Goal: Navigation & Orientation: Find specific page/section

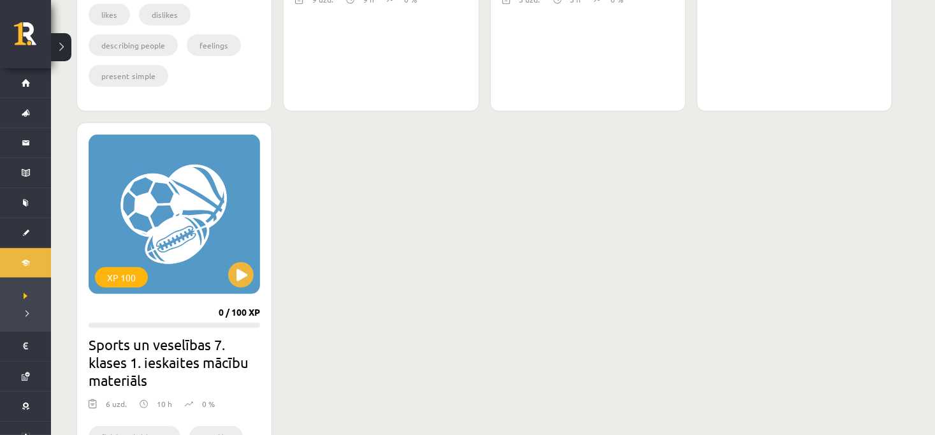
scroll to position [701, 0]
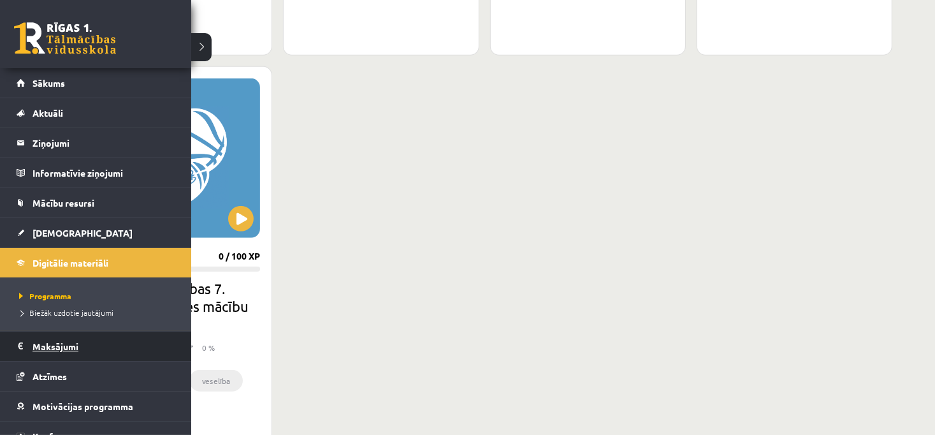
click at [41, 352] on legend "Maksājumi 0" at bounding box center [103, 345] width 143 height 29
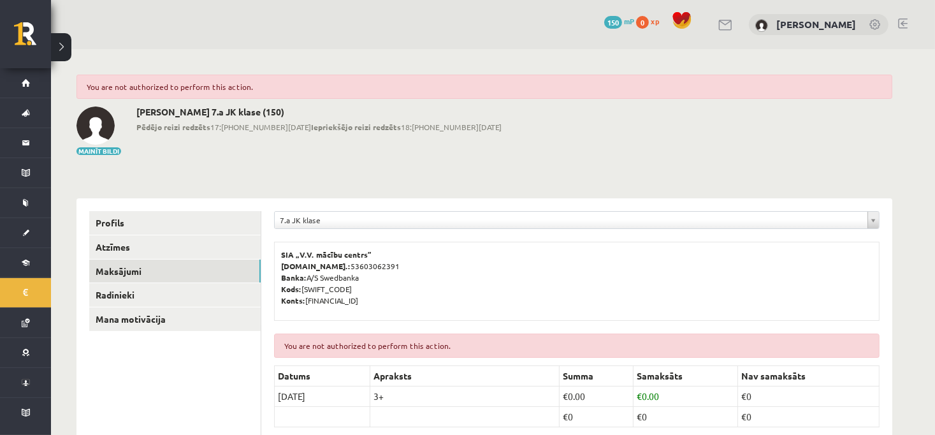
scroll to position [61, 0]
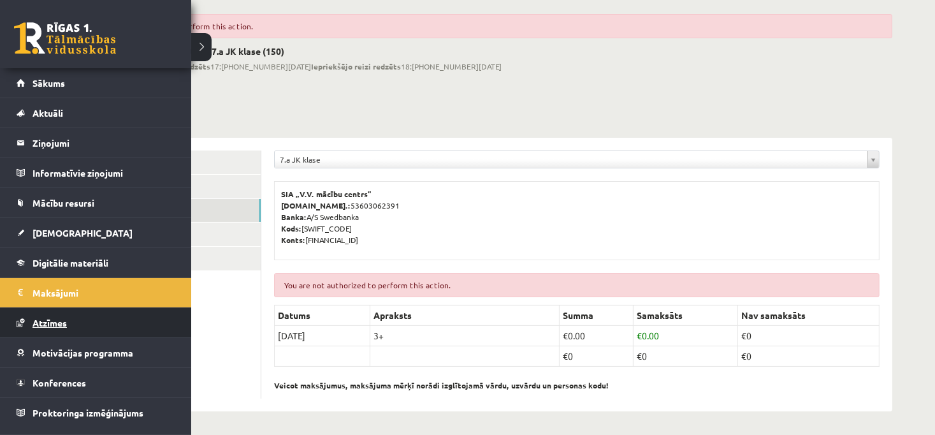
click at [23, 327] on link "Atzīmes" at bounding box center [96, 322] width 159 height 29
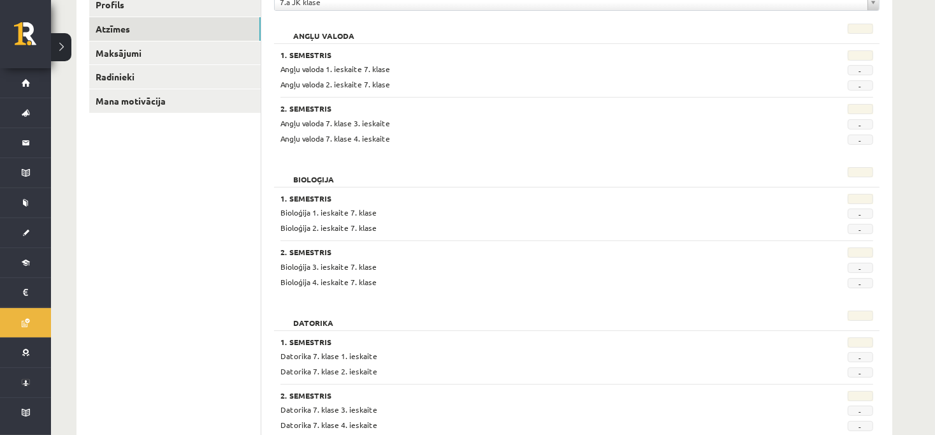
scroll to position [188, 0]
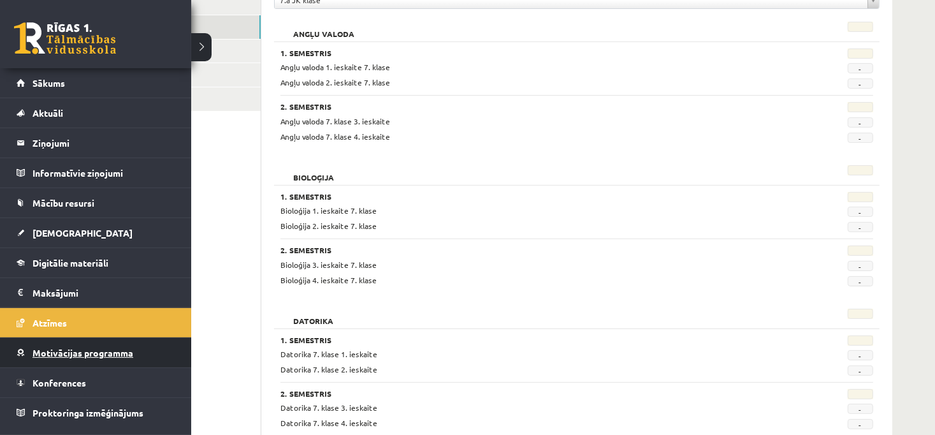
click at [42, 355] on link "Motivācijas programma" at bounding box center [96, 352] width 159 height 29
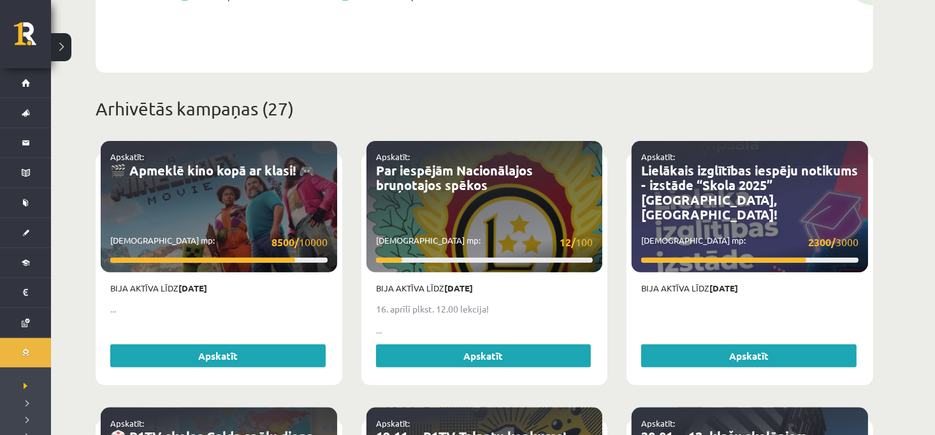
scroll to position [368, 0]
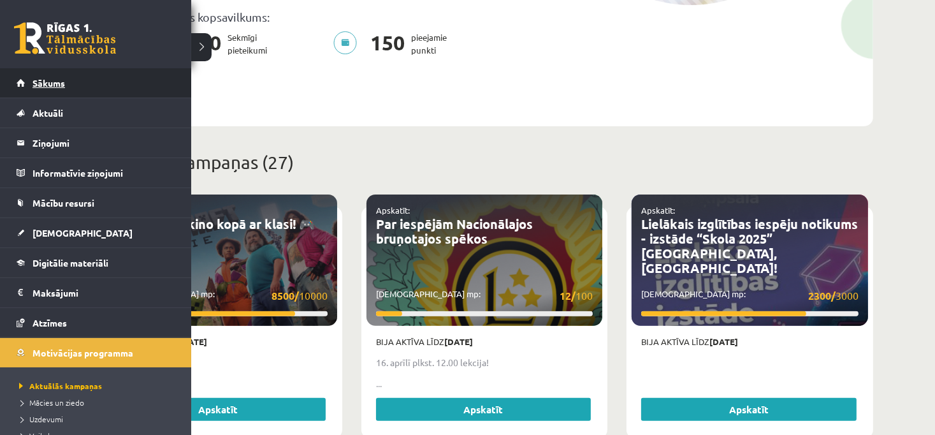
click at [33, 82] on span "Sākums" at bounding box center [48, 82] width 32 height 11
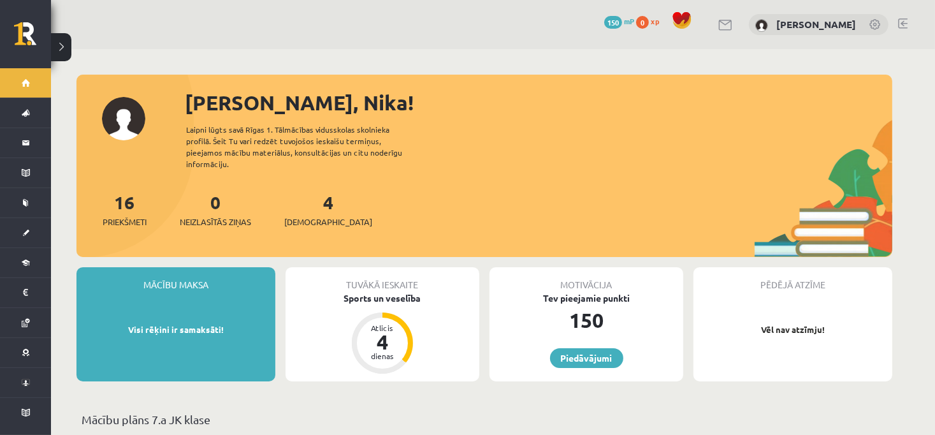
scroll to position [127, 0]
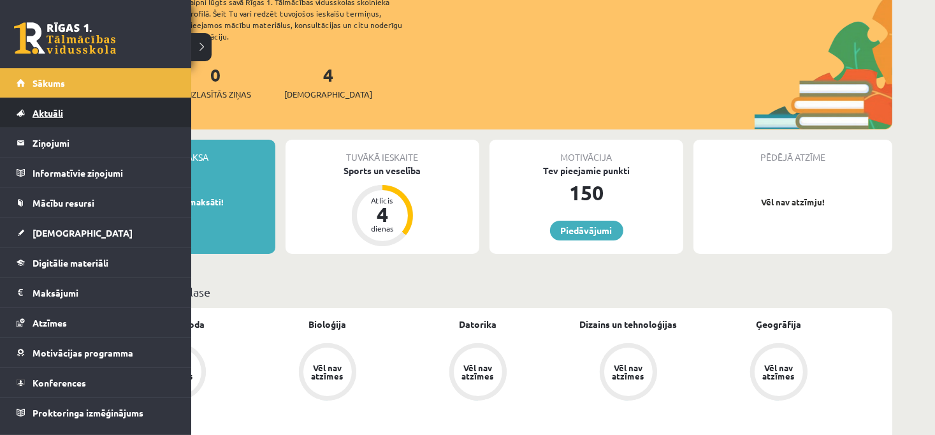
click at [41, 109] on span "Aktuāli" at bounding box center [47, 112] width 31 height 11
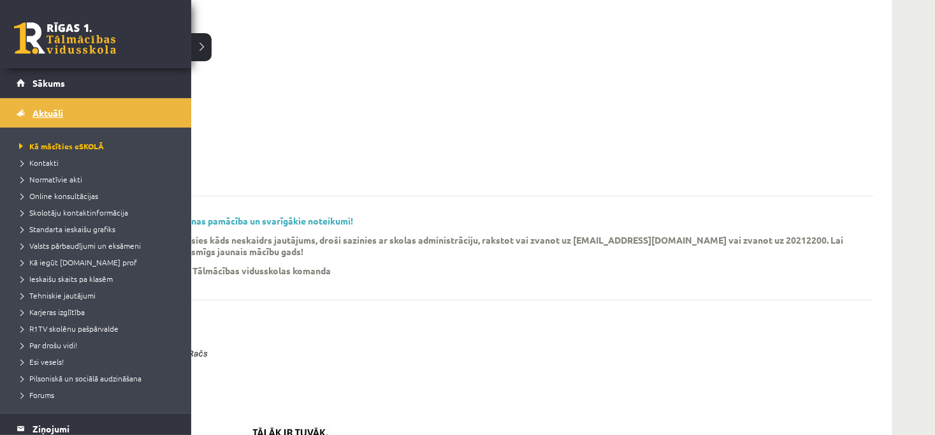
scroll to position [255, 0]
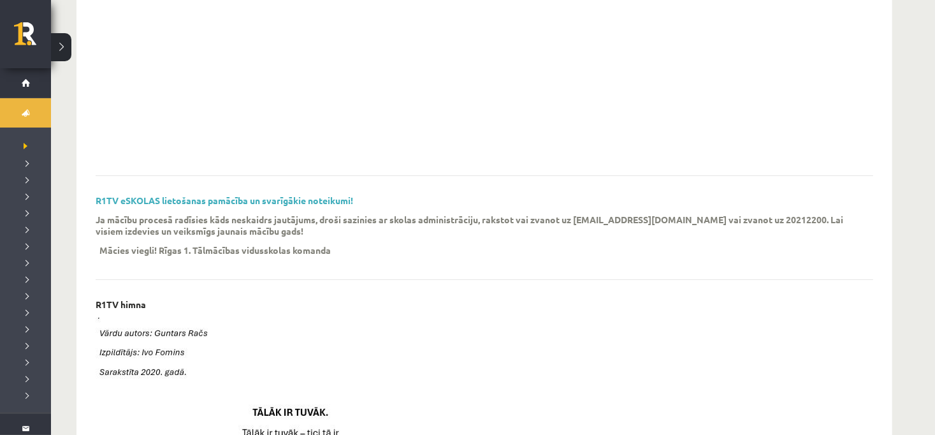
scroll to position [127, 0]
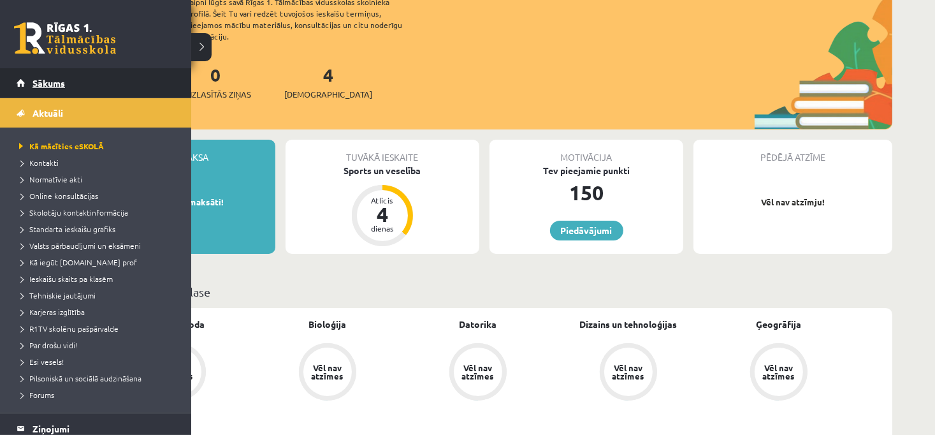
click at [19, 80] on link "Sākums" at bounding box center [96, 82] width 159 height 29
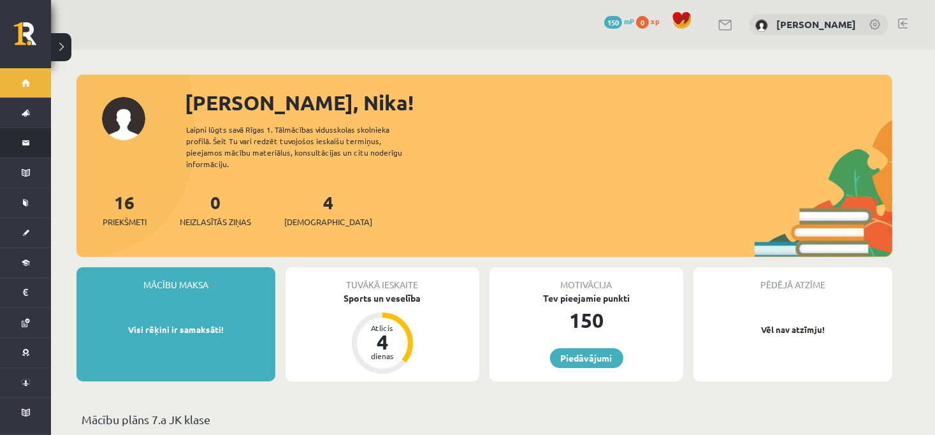
click at [27, 143] on link "Ziņojumi 0" at bounding box center [25, 142] width 51 height 29
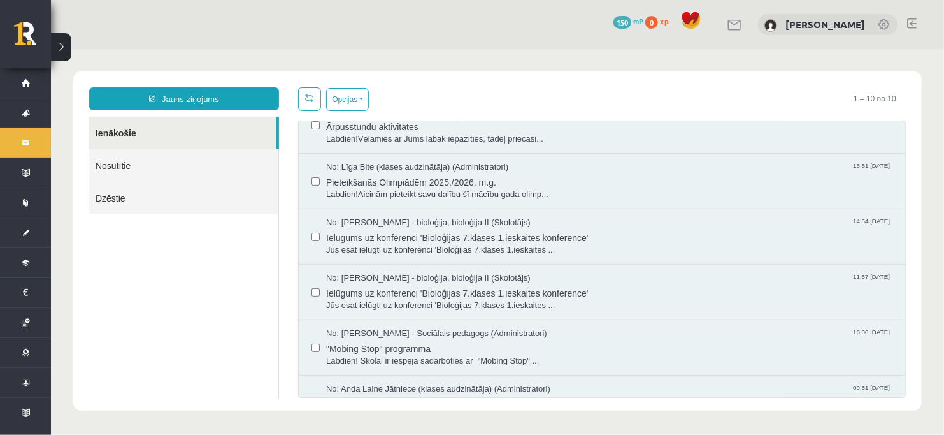
scroll to position [191, 0]
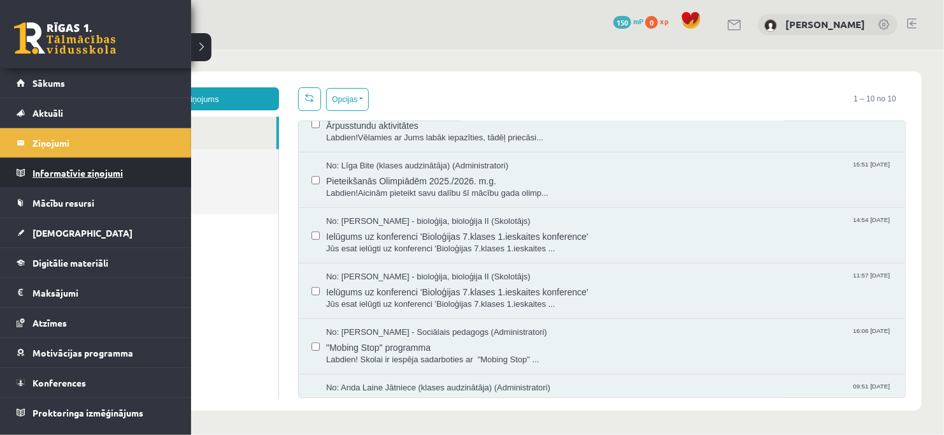
click at [20, 184] on link "Informatīvie ziņojumi 0" at bounding box center [96, 172] width 159 height 29
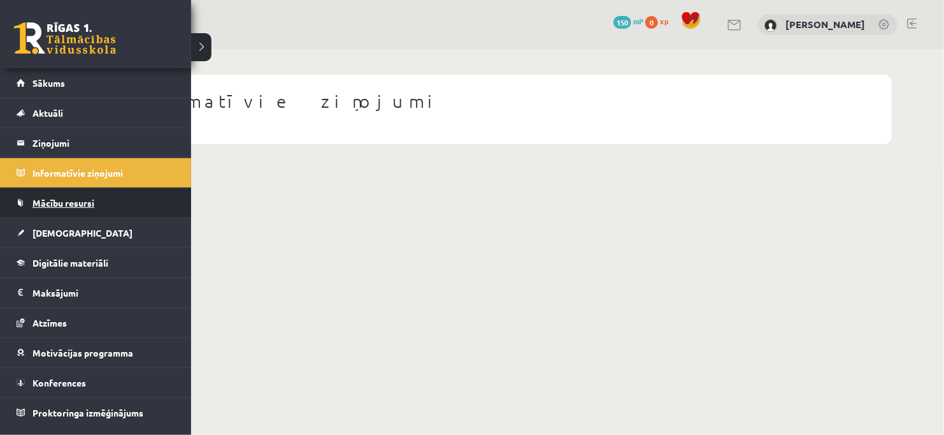
click at [20, 201] on link "Mācību resursi" at bounding box center [96, 202] width 159 height 29
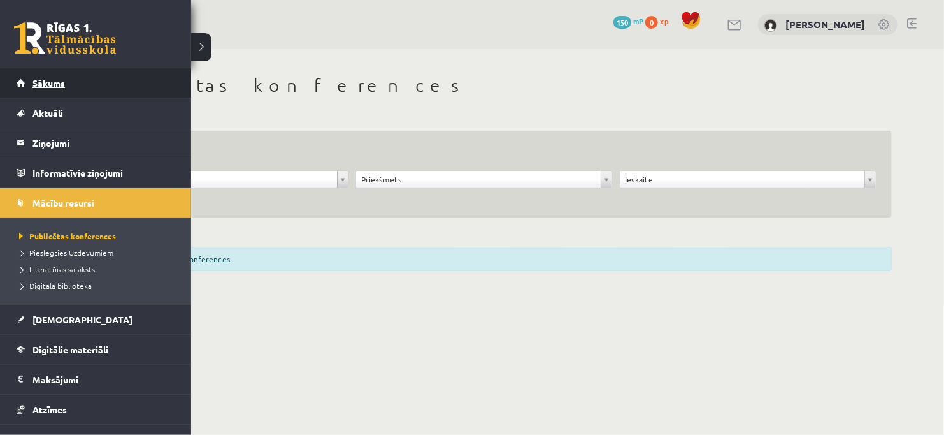
click at [38, 83] on span "Sākums" at bounding box center [48, 82] width 32 height 11
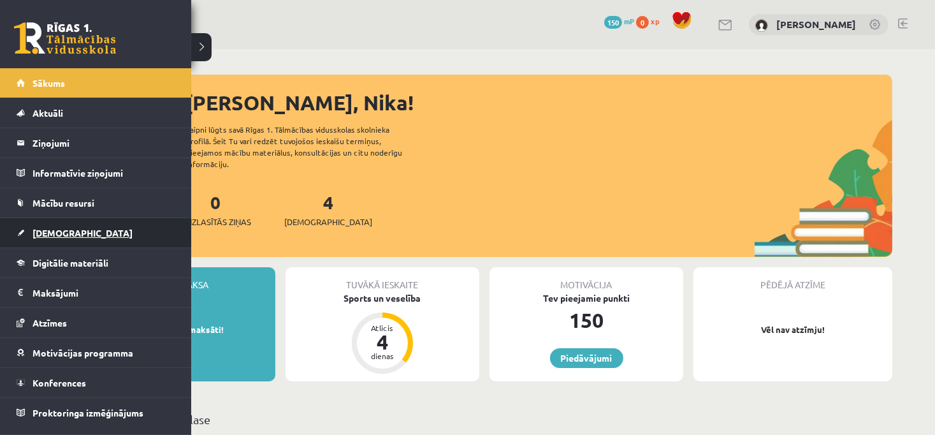
click at [41, 243] on link "[DEMOGRAPHIC_DATA]" at bounding box center [96, 232] width 159 height 29
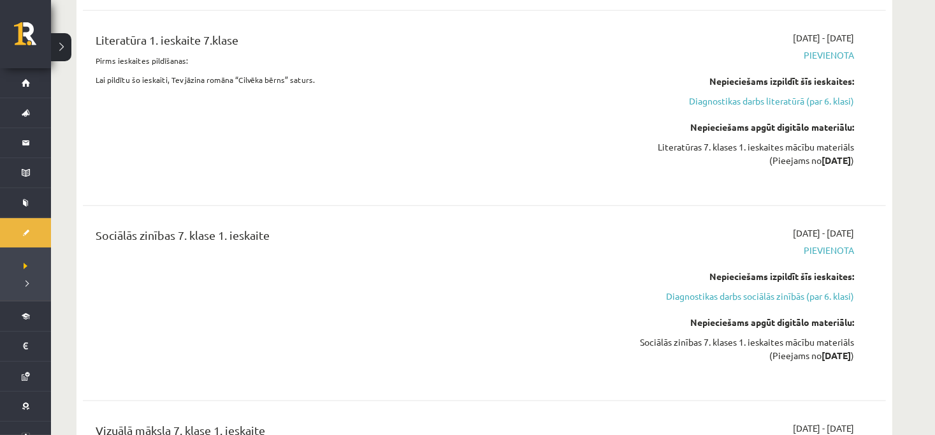
scroll to position [1274, 0]
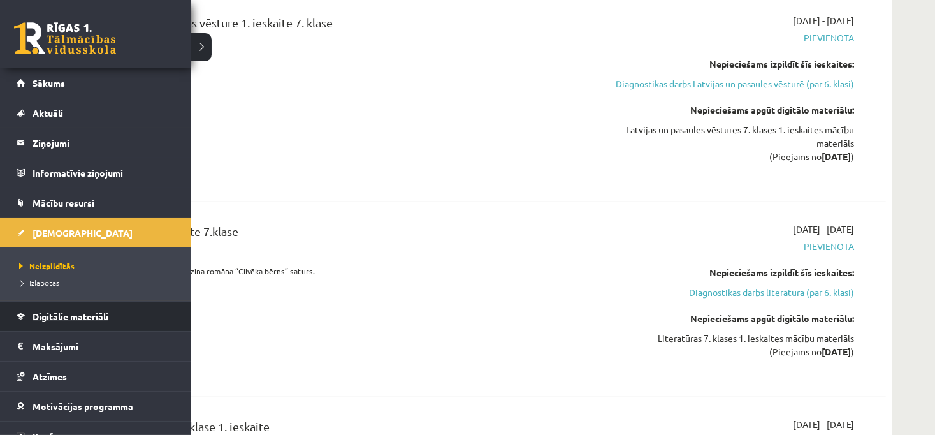
click at [28, 319] on link "Digitālie materiāli" at bounding box center [96, 315] width 159 height 29
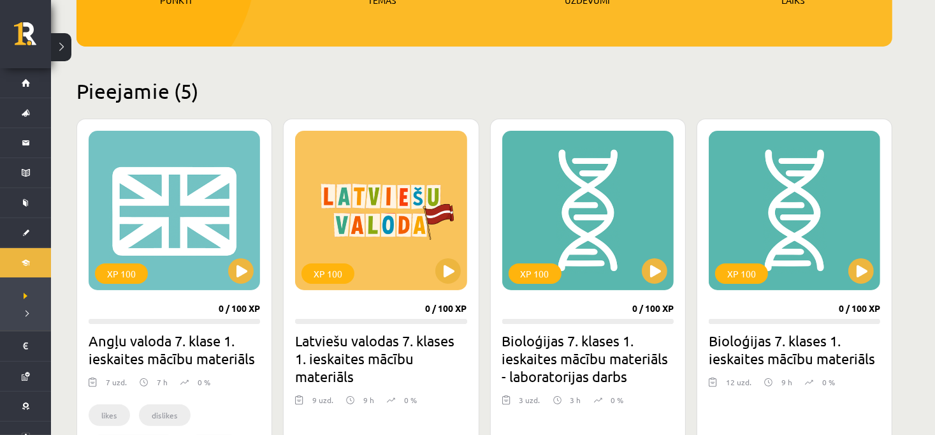
scroll to position [239, 0]
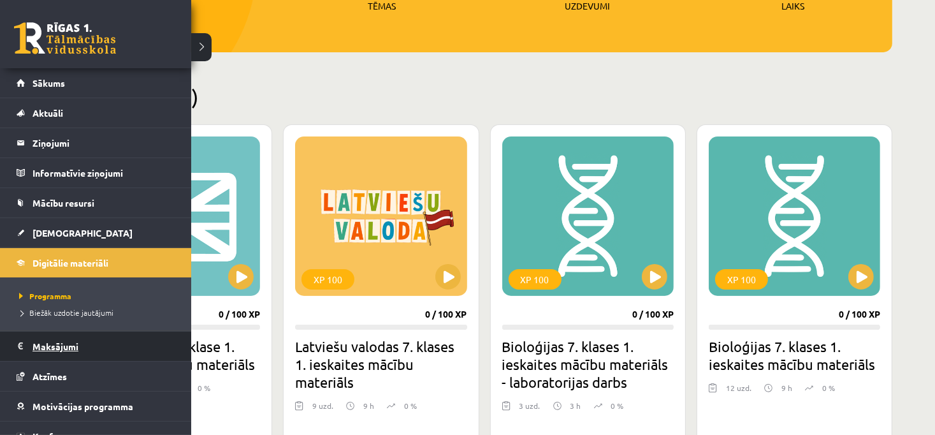
click at [42, 357] on legend "Maksājumi 0" at bounding box center [103, 345] width 143 height 29
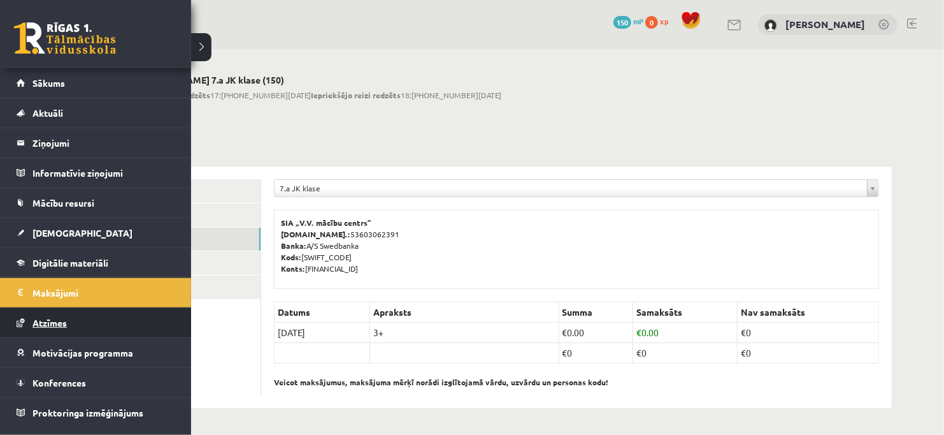
click at [24, 327] on link "Atzīmes" at bounding box center [96, 322] width 159 height 29
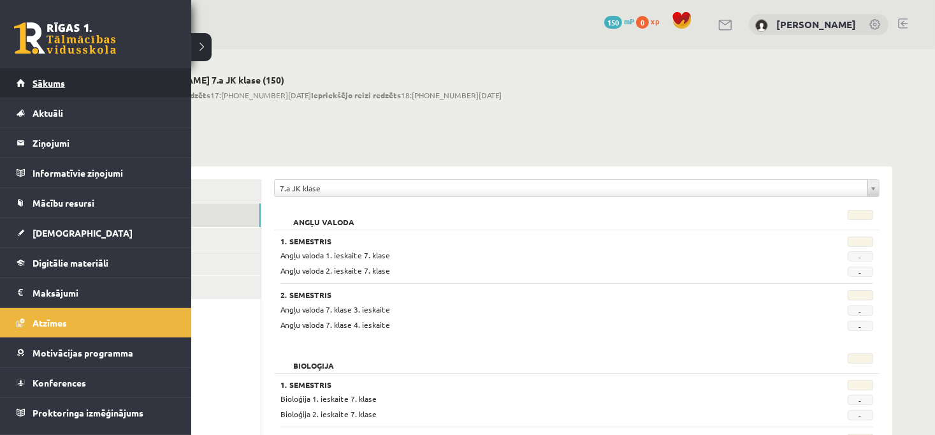
click at [20, 89] on link "Sākums" at bounding box center [96, 82] width 159 height 29
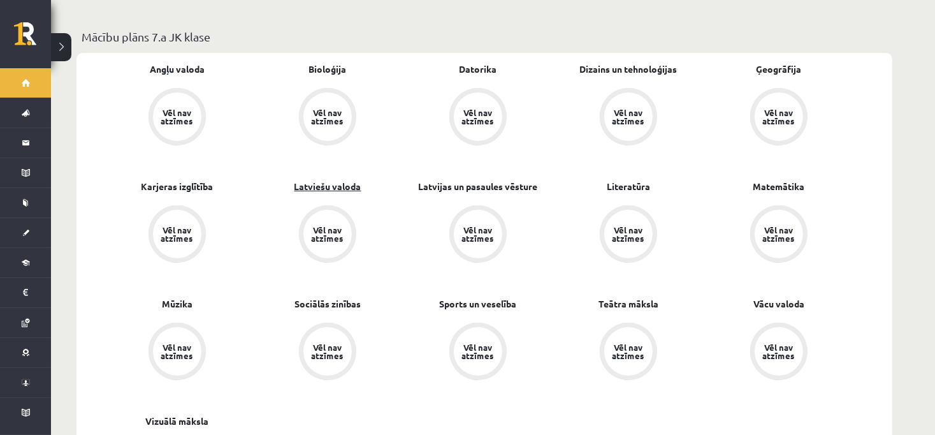
scroll to position [319, 0]
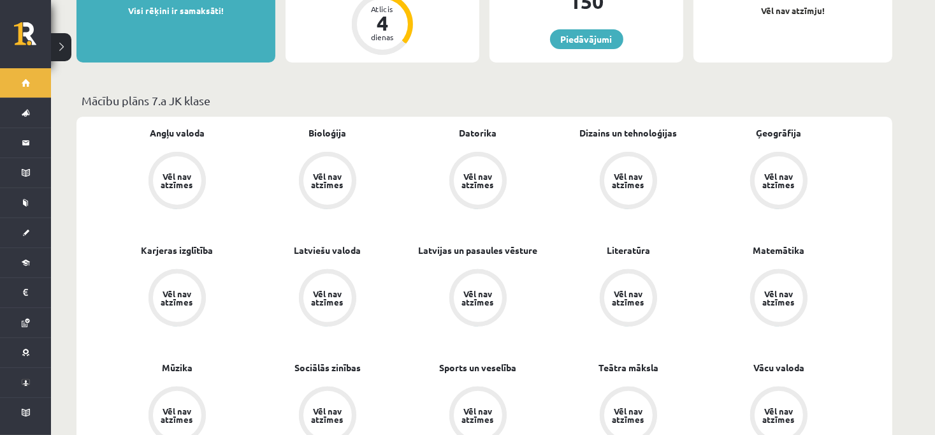
click at [183, 157] on div "Vēl nav atzīmes" at bounding box center [177, 180] width 48 height 48
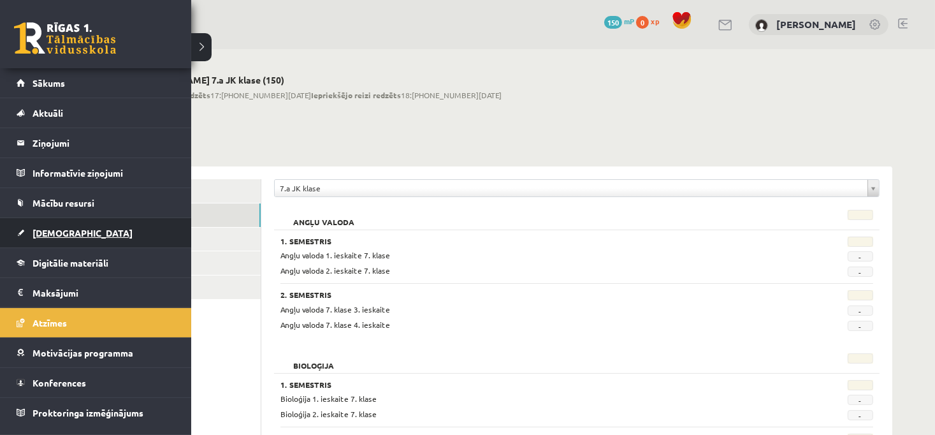
click at [23, 238] on link "[DEMOGRAPHIC_DATA]" at bounding box center [96, 232] width 159 height 29
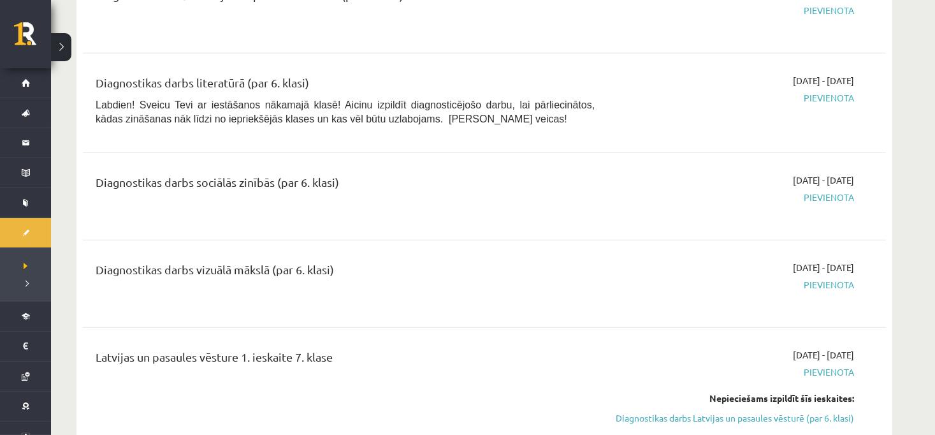
scroll to position [956, 0]
